Goal: Check status: Check status

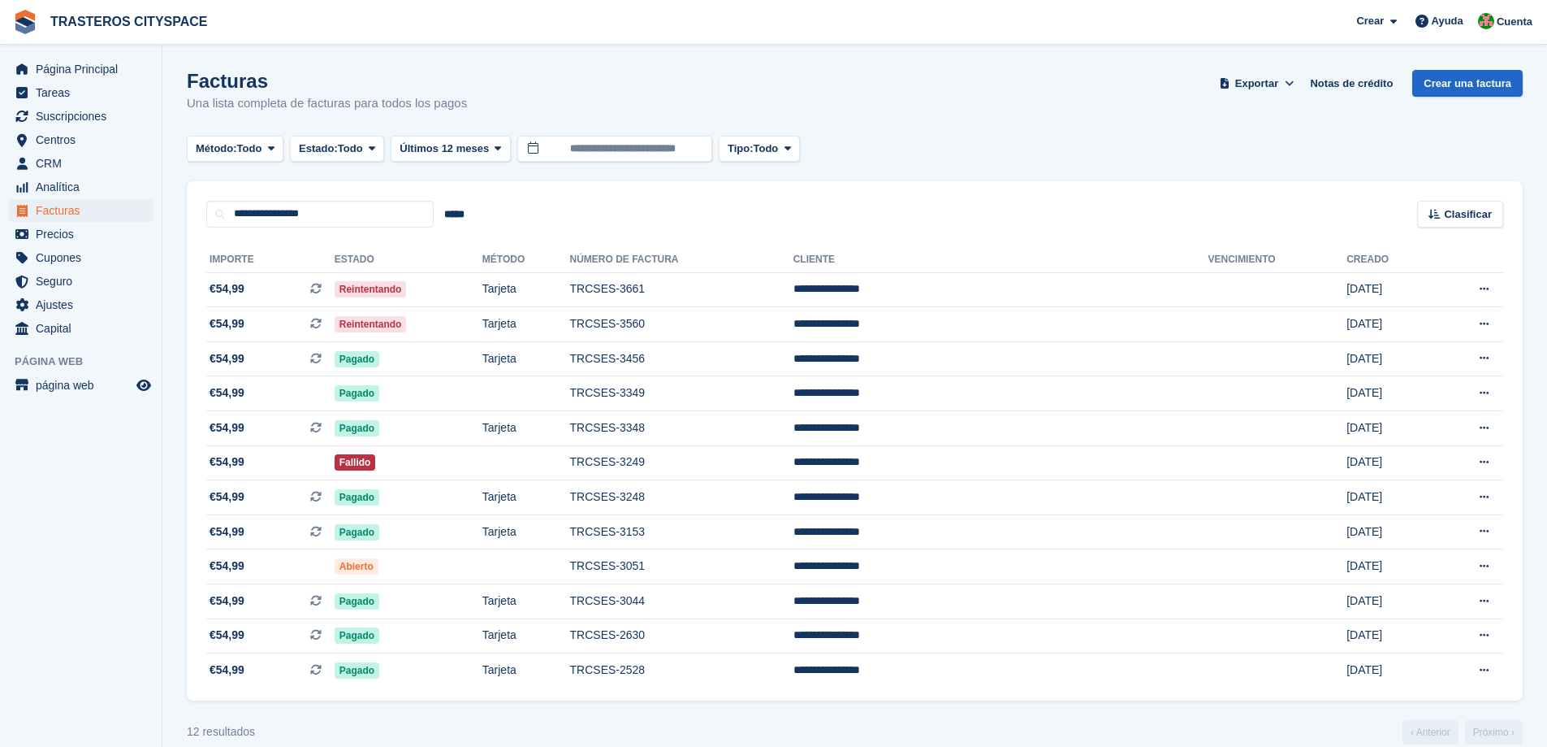
scroll to position [22, 0]
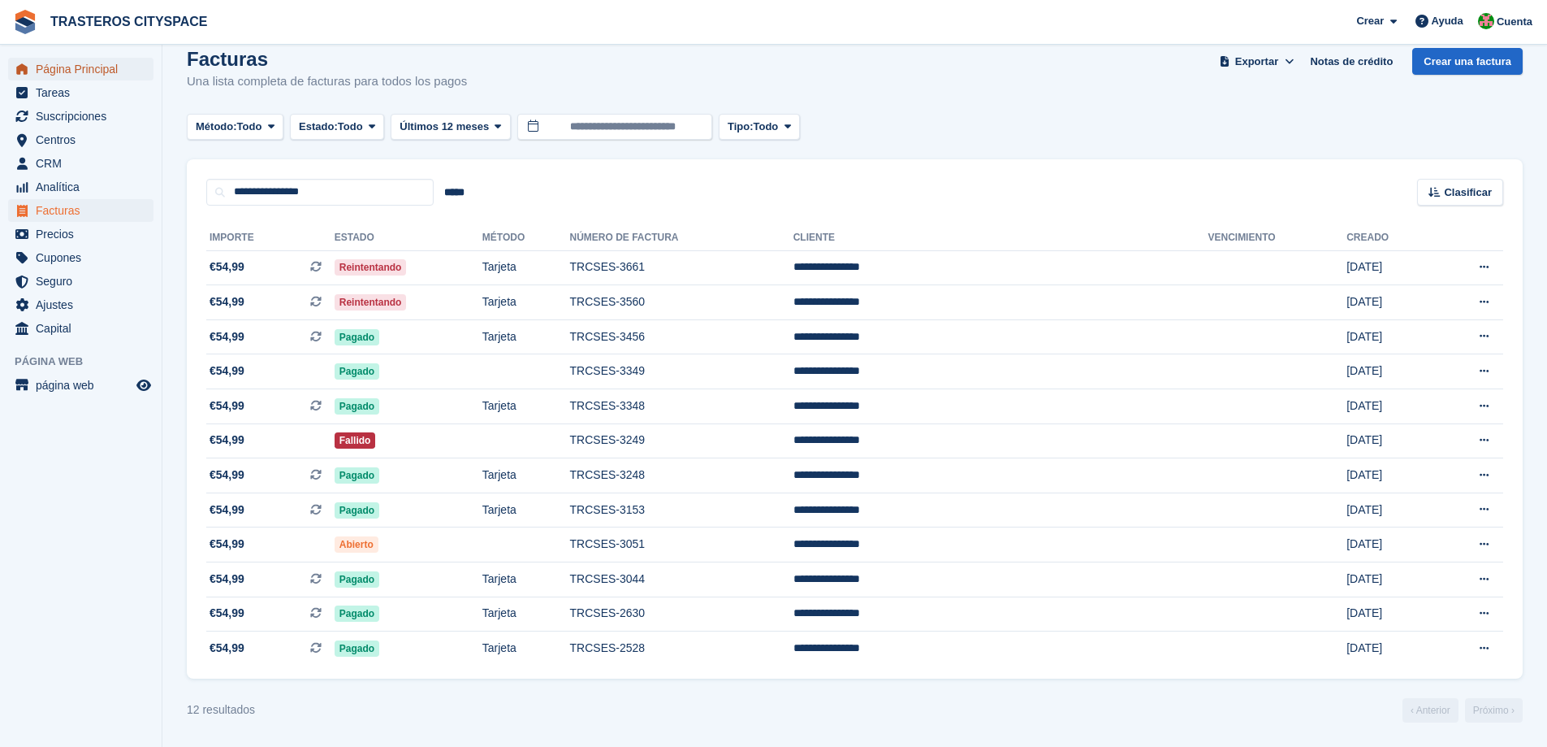
click at [76, 71] on span "Página Principal" at bounding box center [84, 69] width 97 height 23
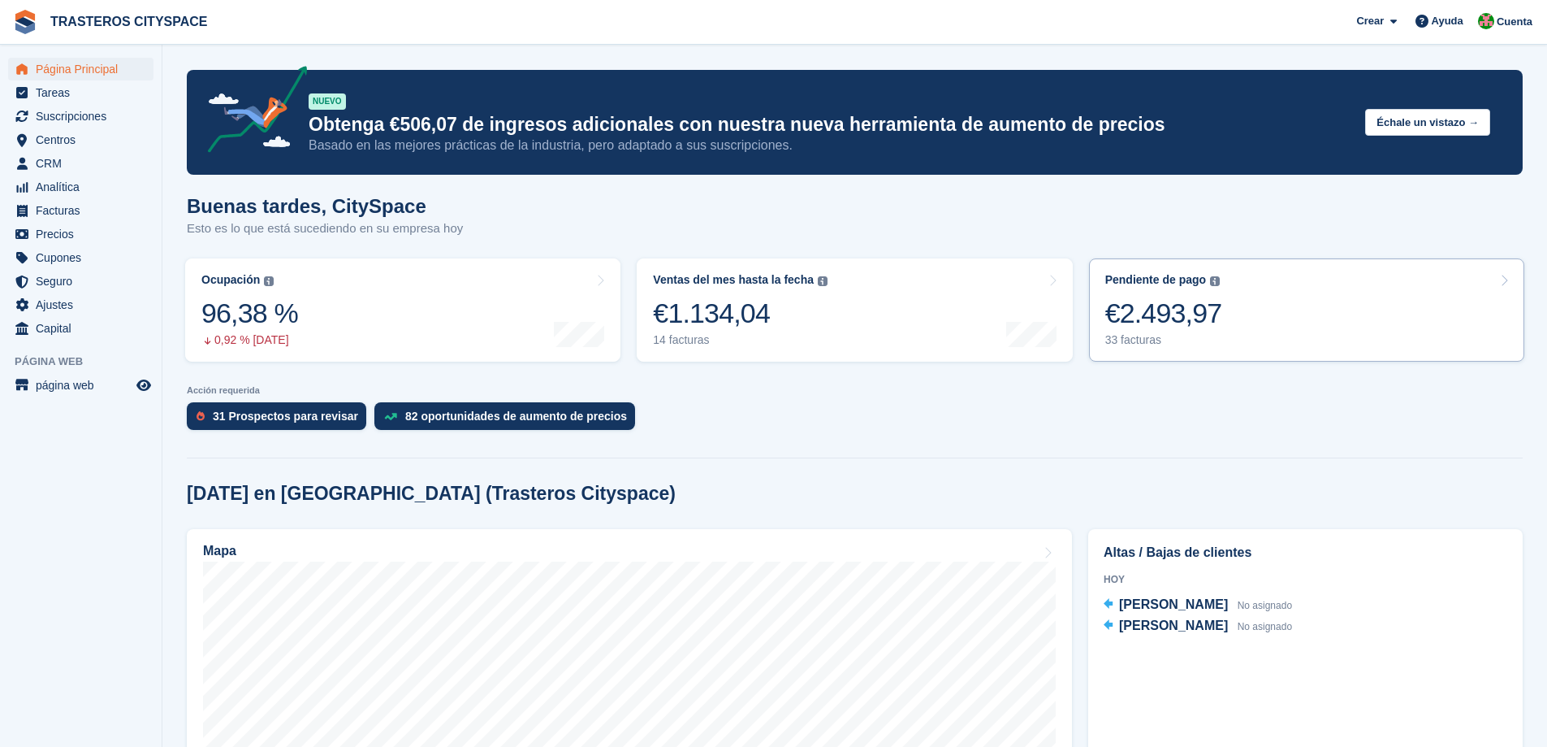
click at [1217, 296] on link "Pendiente de pago El saldo total pendiente de todas las facturas abiertas. €2.4…" at bounding box center [1306, 309] width 435 height 103
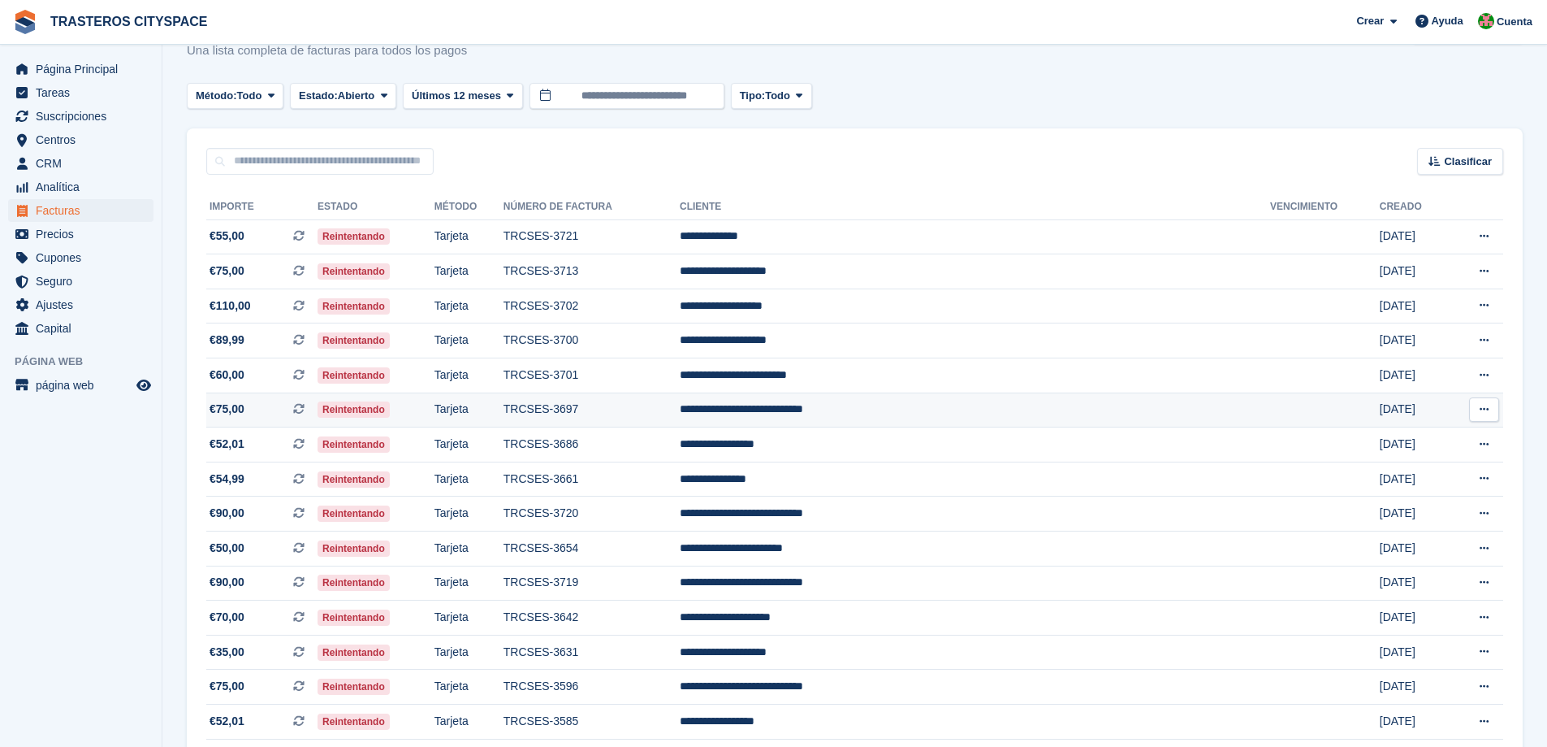
scroll to position [162, 0]
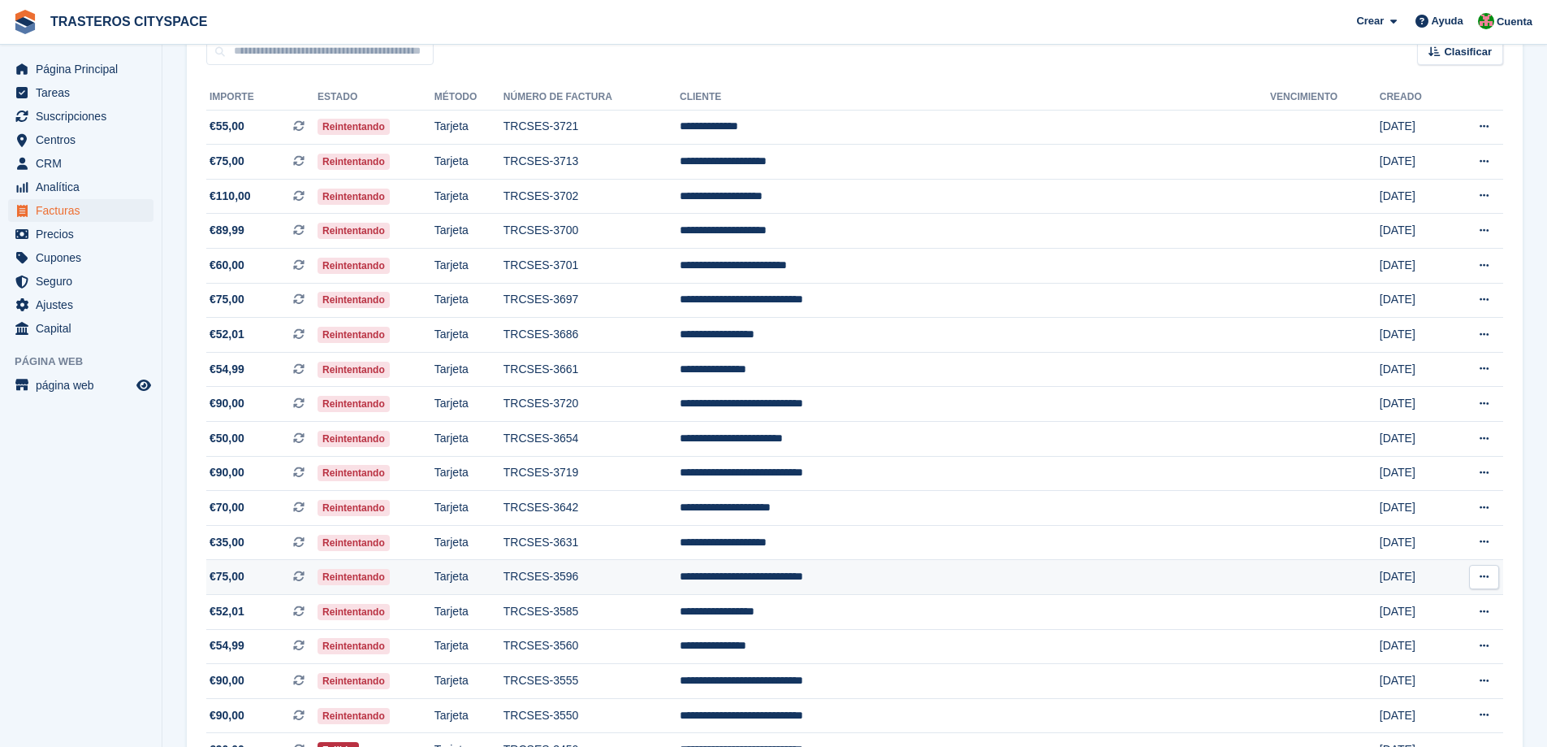
click at [680, 577] on td "TRCSES-3596" at bounding box center [592, 577] width 176 height 35
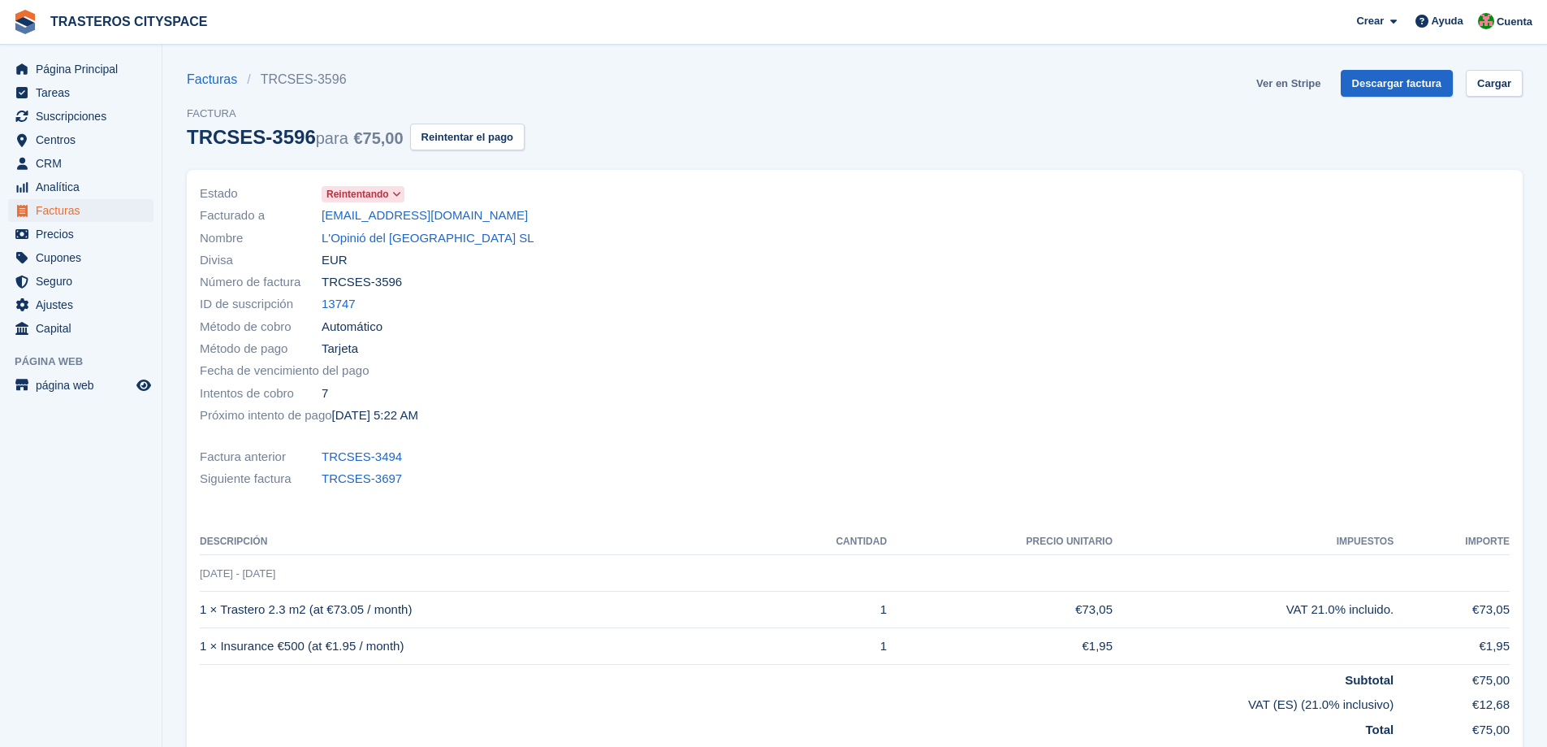
click at [1286, 82] on link "Ver en Stripe" at bounding box center [1288, 83] width 77 height 27
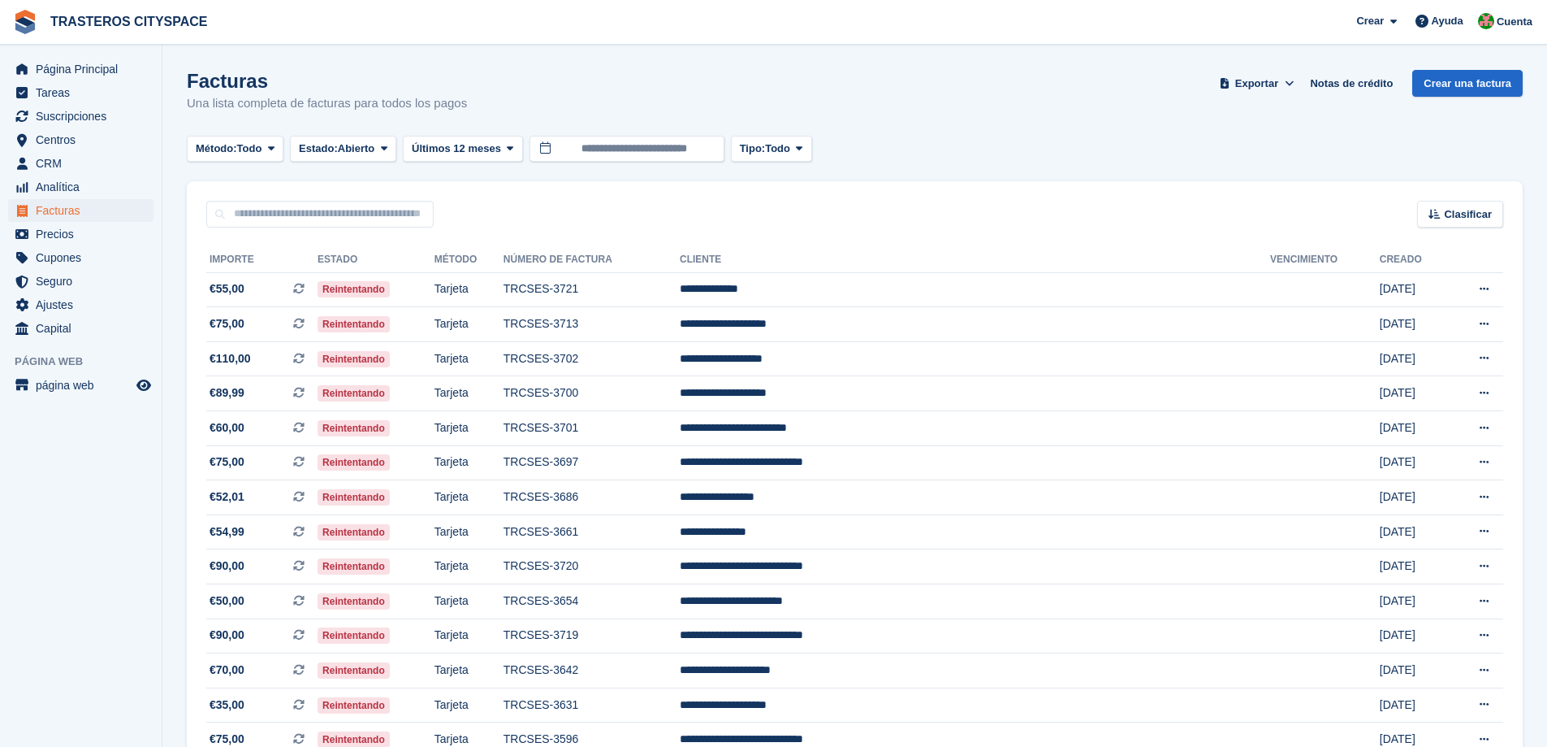
scroll to position [162, 0]
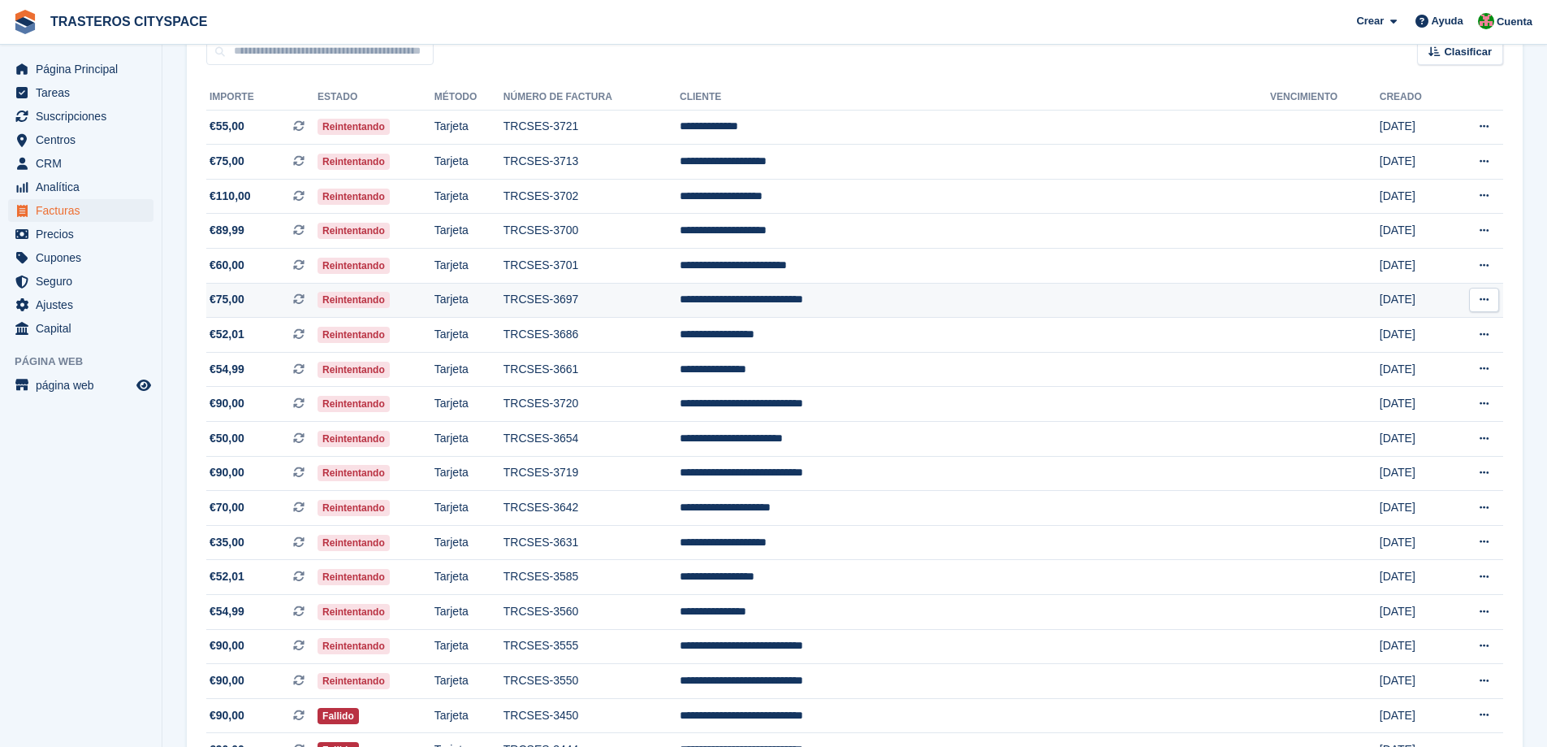
click at [652, 295] on td "TRCSES-3697" at bounding box center [592, 300] width 176 height 35
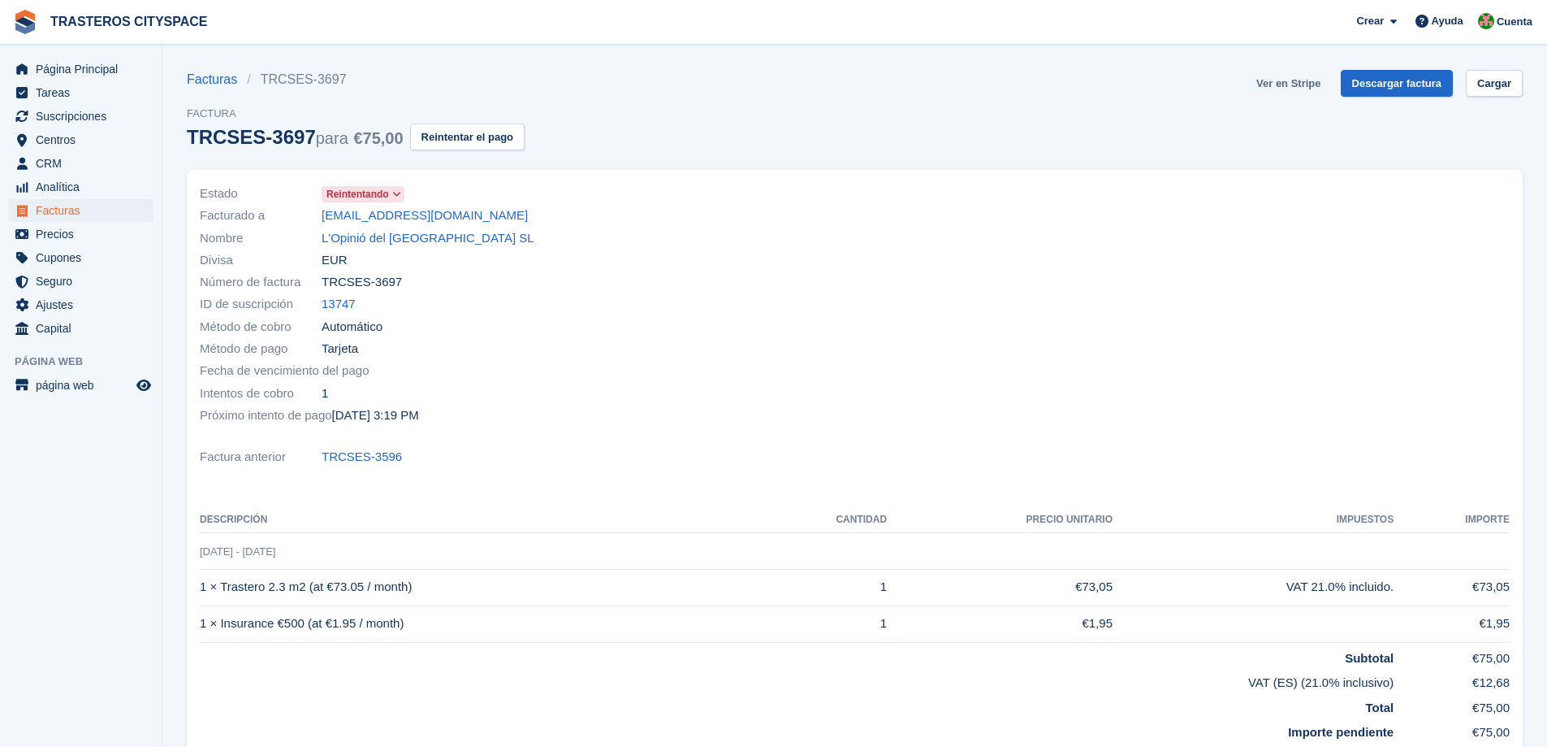
click at [1290, 88] on link "Ver en Stripe" at bounding box center [1288, 83] width 77 height 27
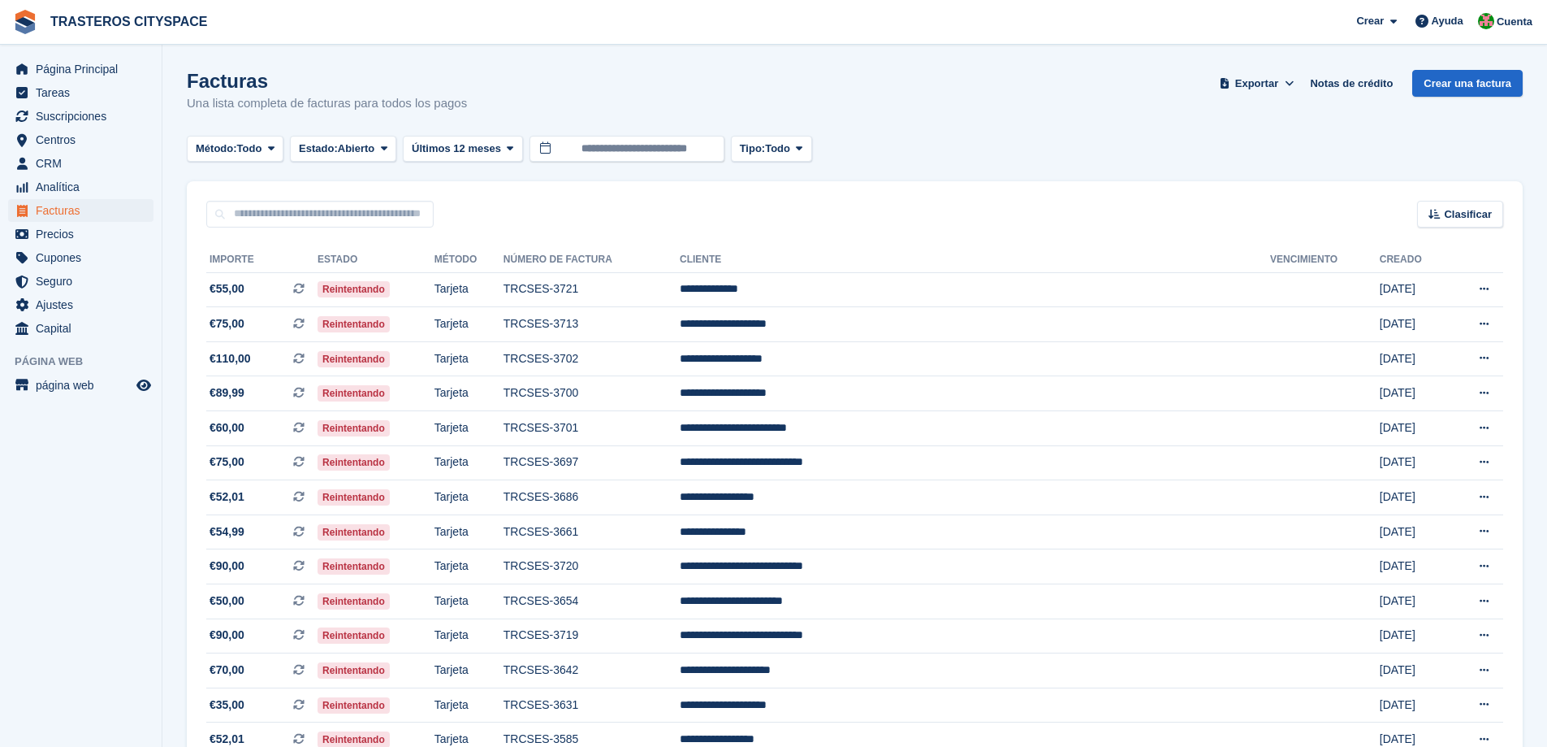
scroll to position [162, 0]
